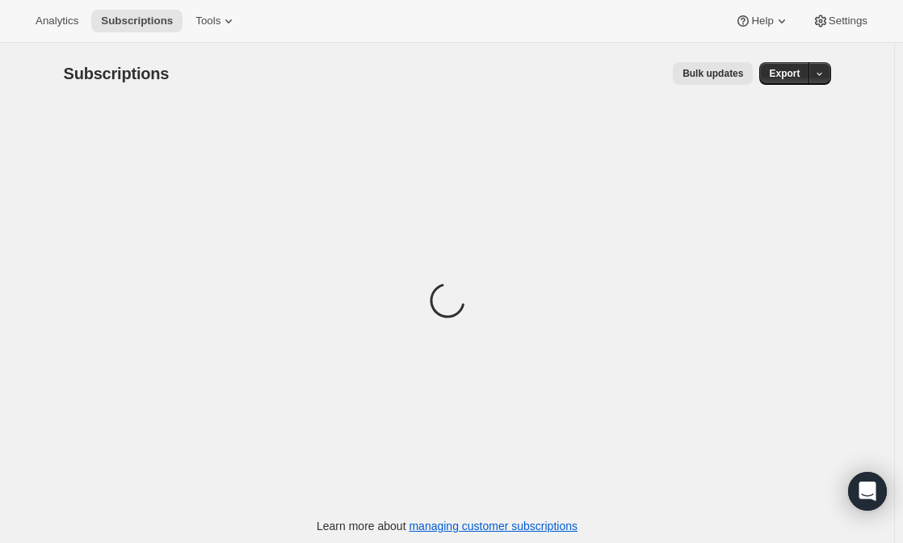
click at [728, 131] on div "Loading" at bounding box center [448, 303] width 768 height 398
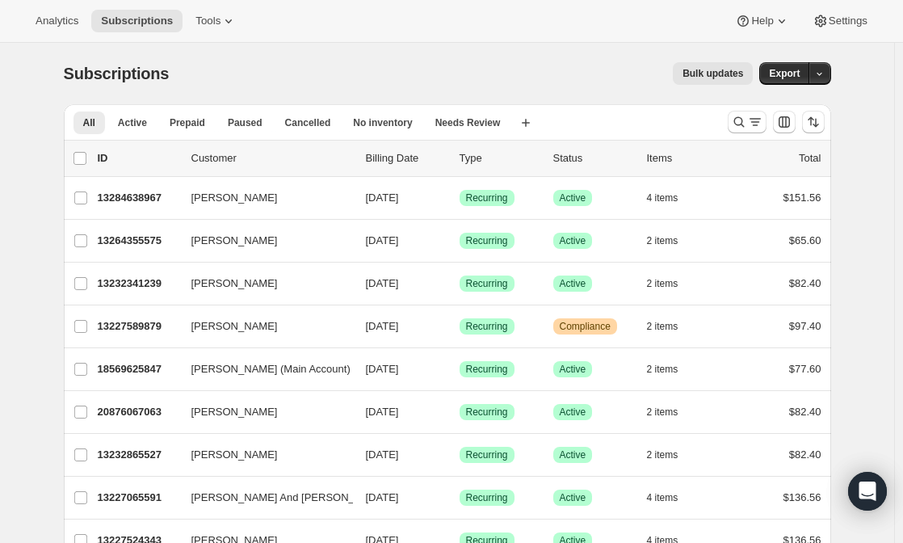
click at [747, 133] on div at bounding box center [777, 122] width 110 height 32
click at [746, 129] on icon "Search and filter results" at bounding box center [739, 122] width 16 height 16
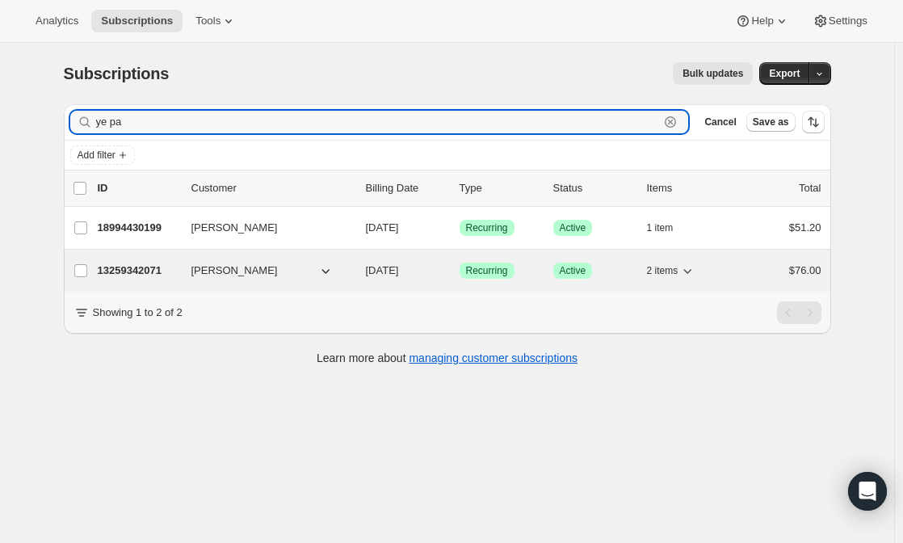
type input "ye pa"
click at [225, 259] on div "13259342071 [PERSON_NAME] [DATE] Success Recurring Success Active 2 items $76.00" at bounding box center [460, 270] width 724 height 23
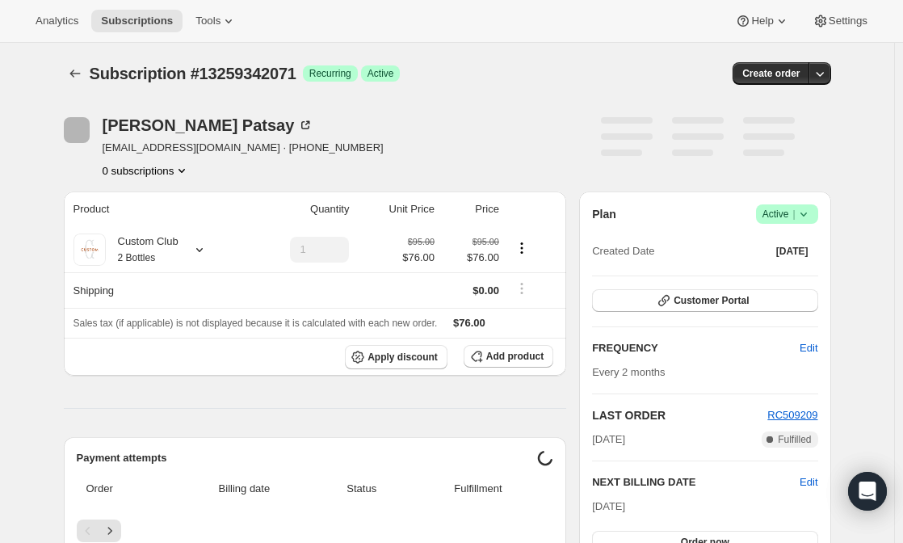
click at [736, 220] on div "Plan Success Active |" at bounding box center [704, 213] width 225 height 19
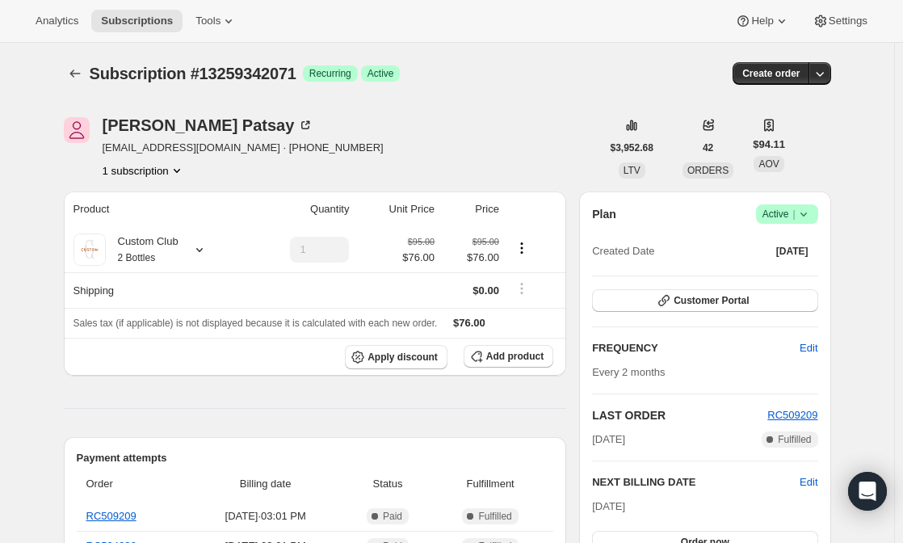
click at [803, 214] on icon at bounding box center [804, 214] width 16 height 16
click at [782, 271] on span "Cancel subscription" at bounding box center [792, 273] width 91 height 12
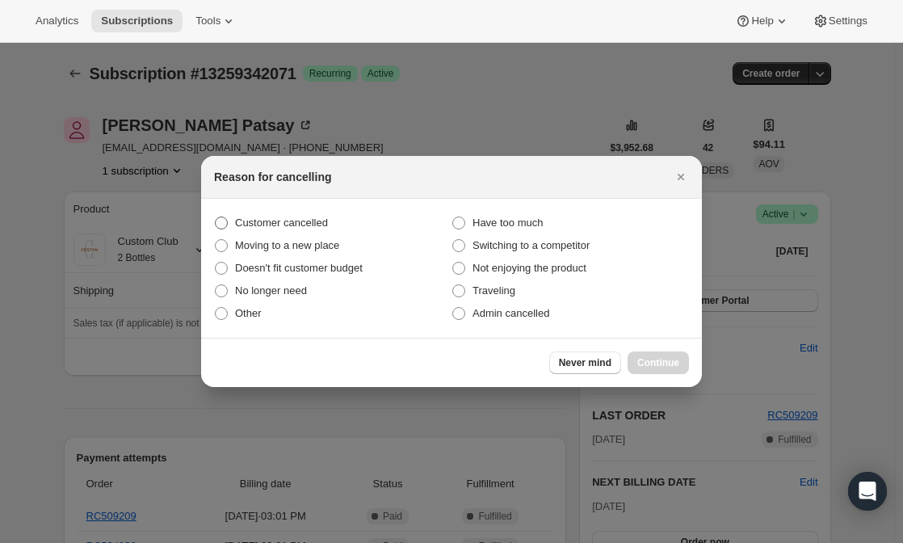
click at [257, 222] on span "Customer cancelled" at bounding box center [281, 223] width 93 height 12
click at [216, 217] on input "Customer cancelled" at bounding box center [215, 217] width 1 height 1
radio input "true"
click at [641, 364] on span "Continue" at bounding box center [659, 362] width 42 height 13
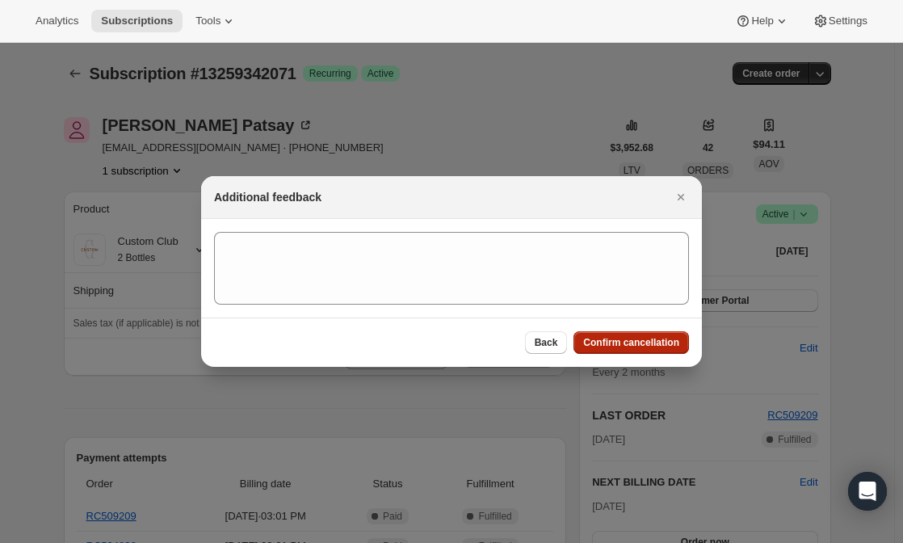
click at [617, 342] on span "Confirm cancellation" at bounding box center [631, 342] width 96 height 13
